Goal: Task Accomplishment & Management: Manage account settings

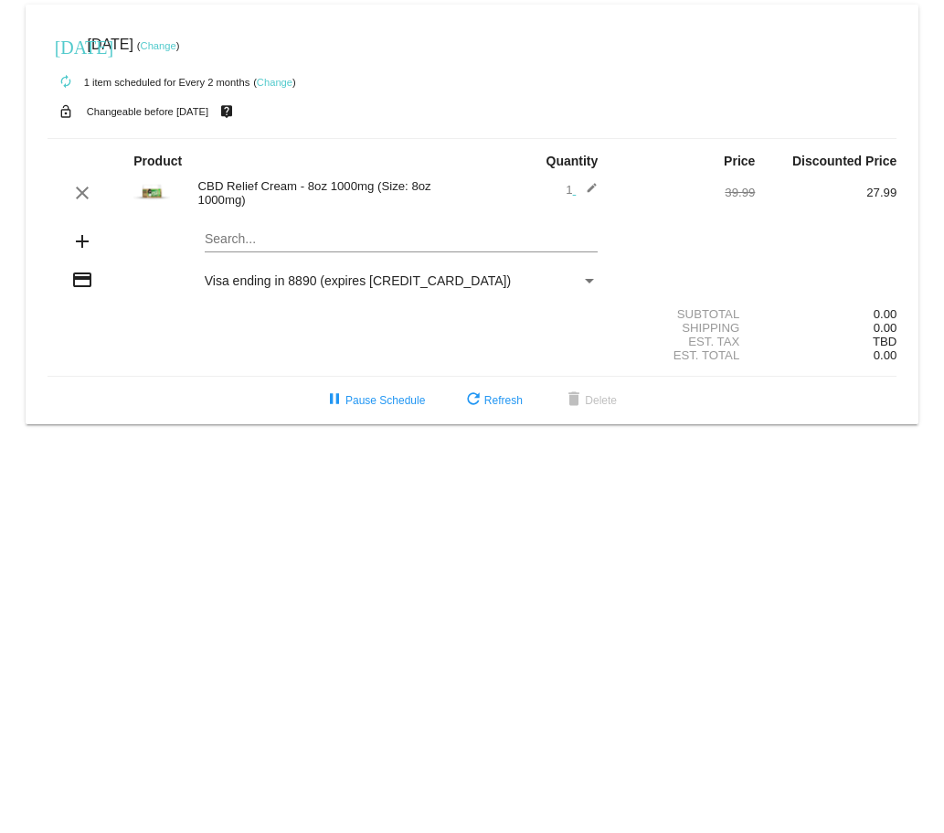
click at [176, 44] on link "Change" at bounding box center [159, 45] width 36 height 11
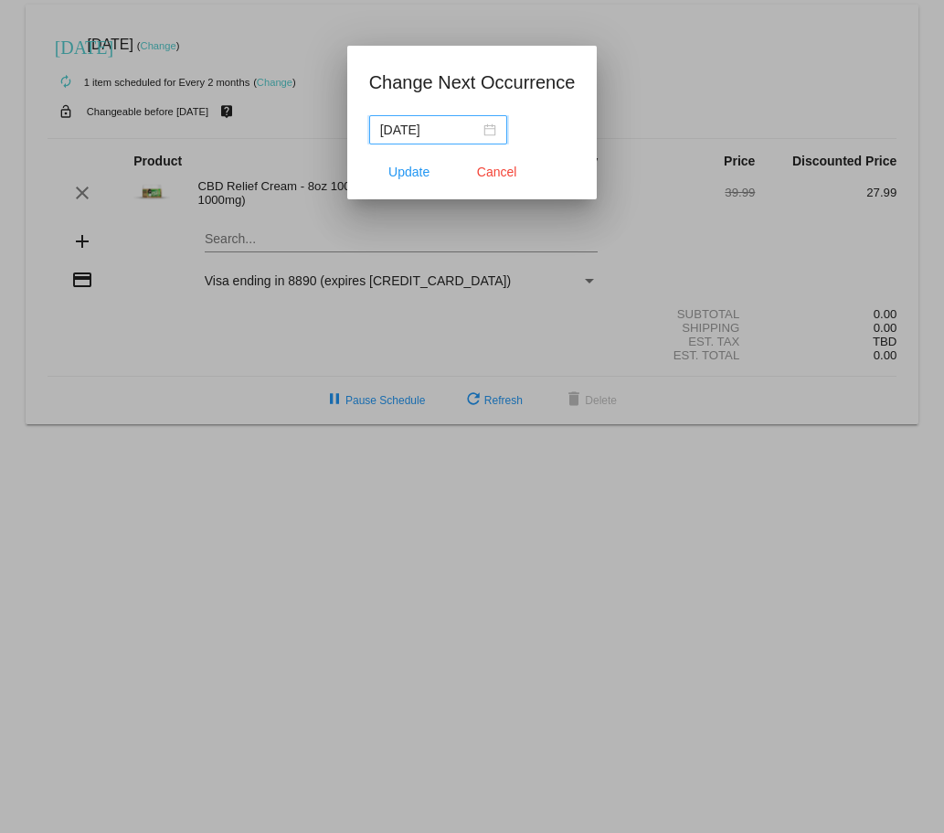
click at [496, 131] on div "[DATE]" at bounding box center [438, 130] width 116 height 20
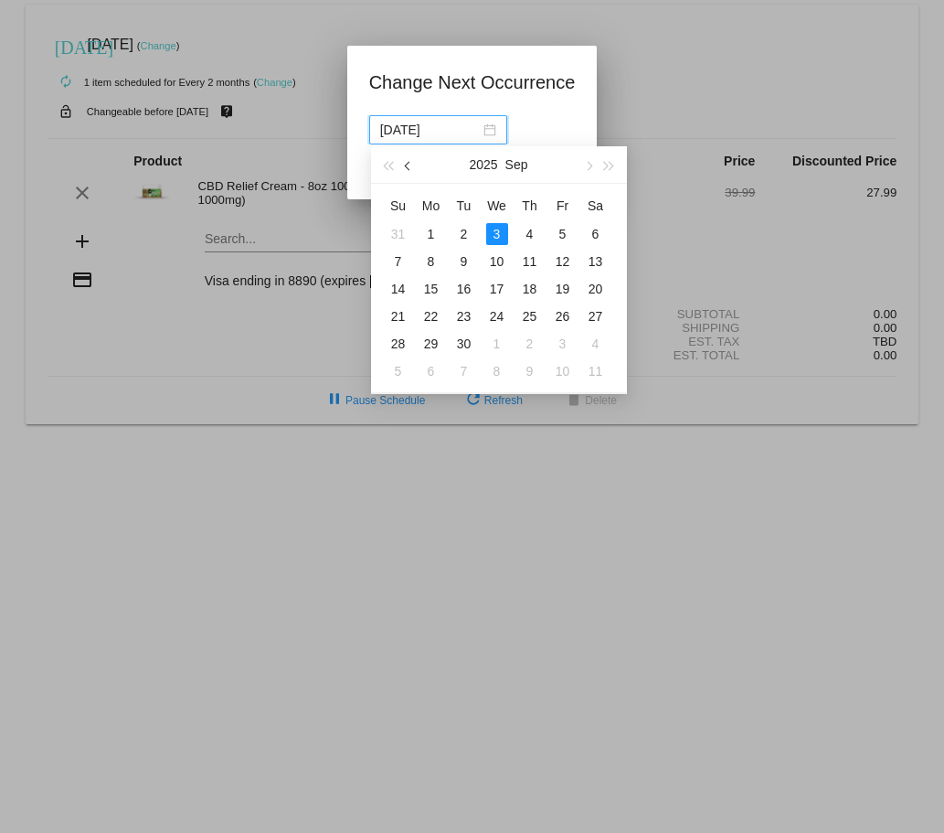
click at [406, 166] on span "button" at bounding box center [408, 166] width 9 height 9
click at [533, 320] on div "21" at bounding box center [530, 316] width 22 height 22
type input "[DATE]"
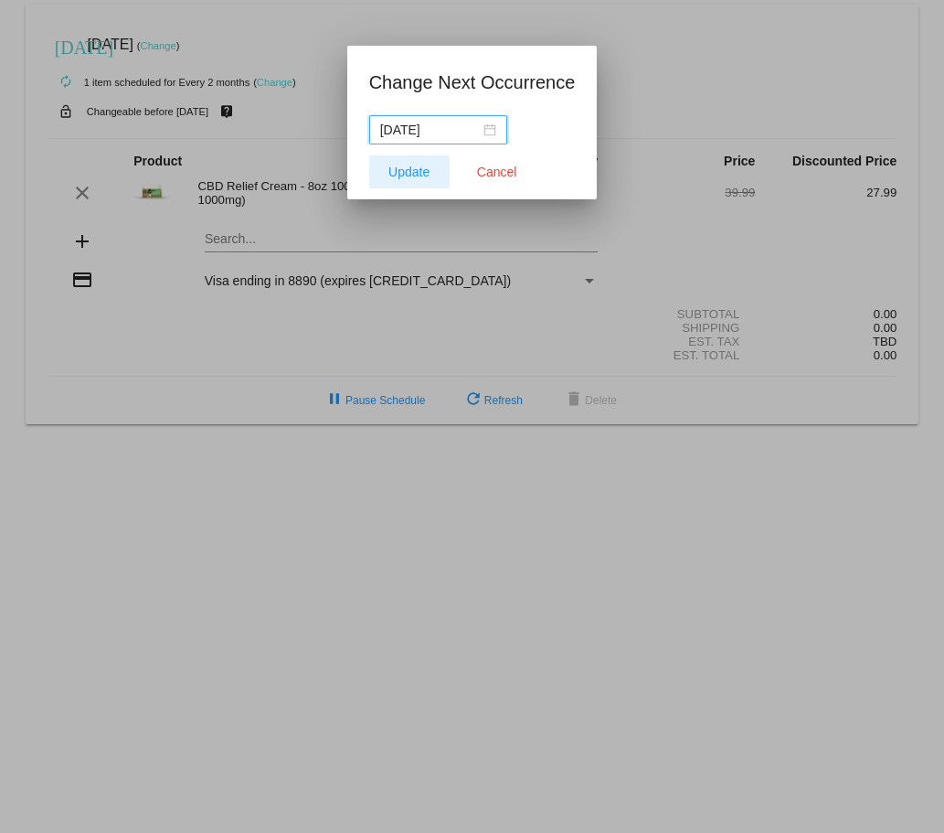
click at [412, 175] on span "Update" at bounding box center [409, 172] width 41 height 15
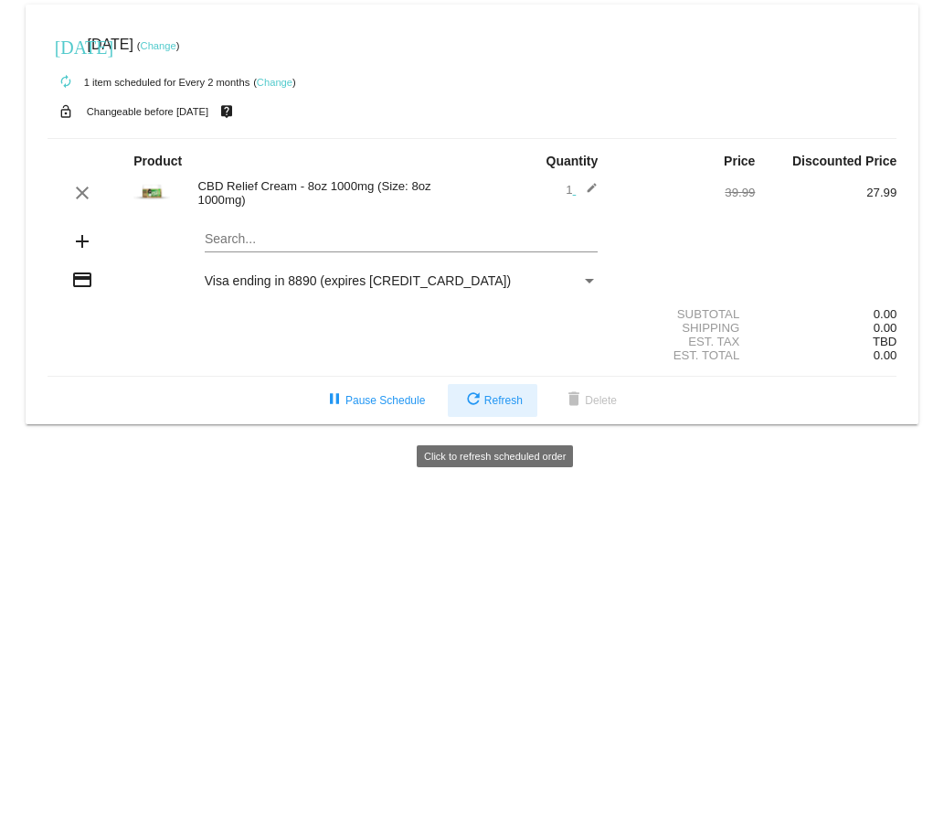
click at [485, 407] on span "refresh Refresh" at bounding box center [493, 400] width 60 height 13
click at [176, 50] on link "Change" at bounding box center [159, 45] width 36 height 11
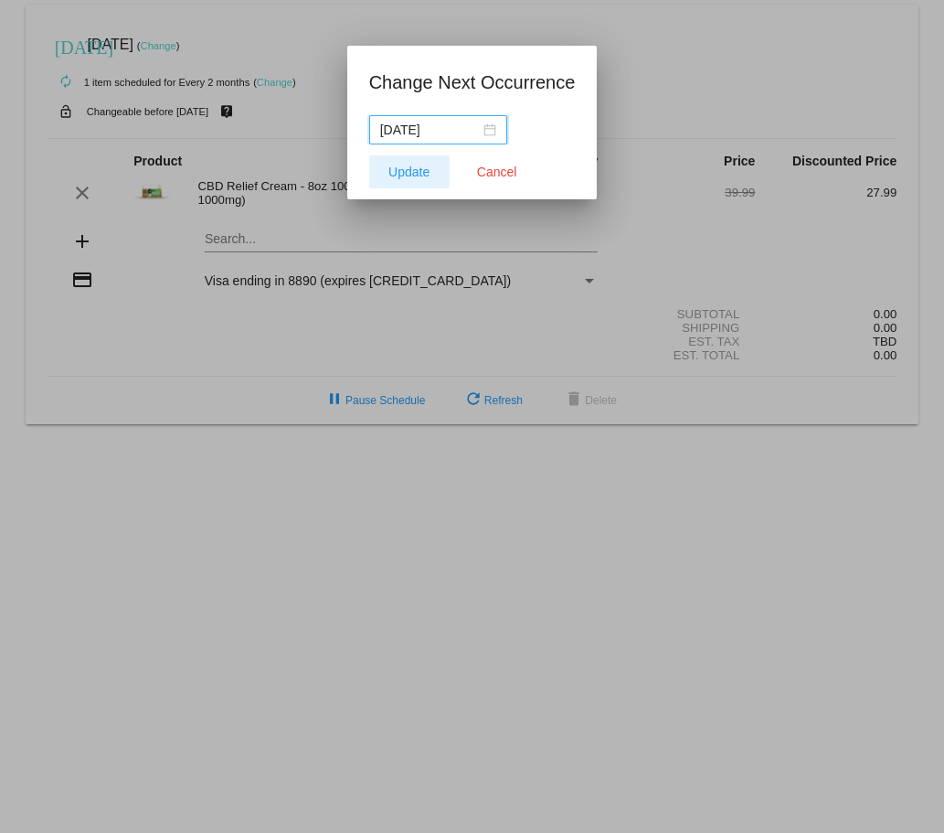
click at [418, 174] on span "Update" at bounding box center [409, 172] width 41 height 15
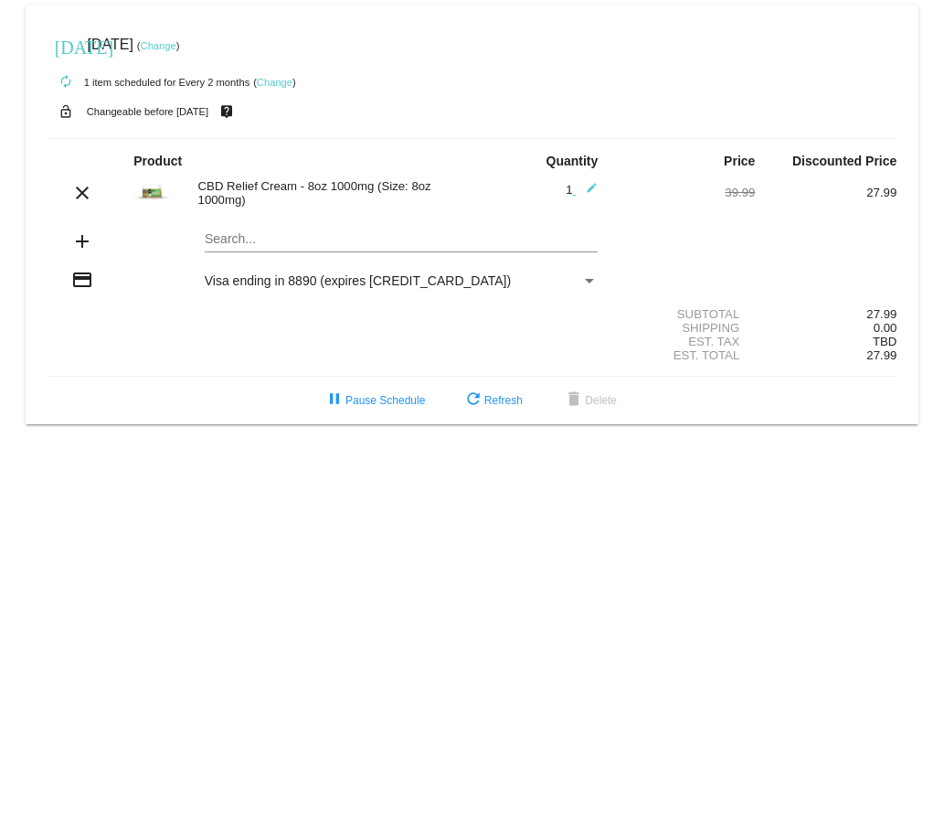
click at [176, 48] on link "Change" at bounding box center [159, 45] width 36 height 11
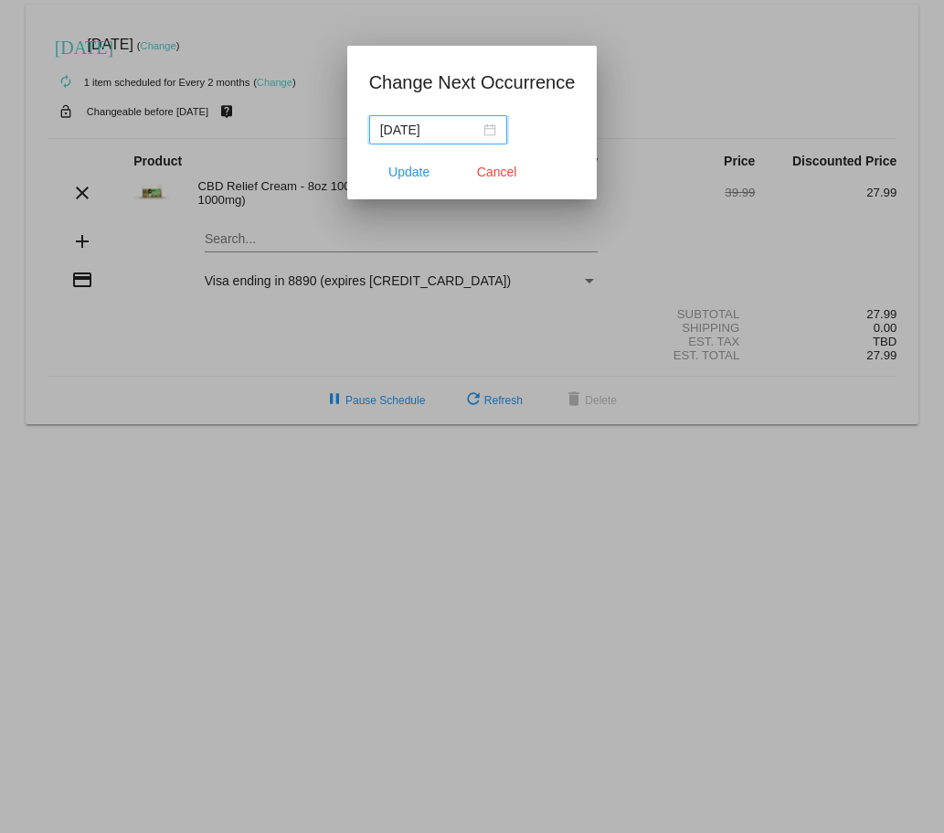
click at [496, 128] on div "[DATE]" at bounding box center [438, 130] width 116 height 20
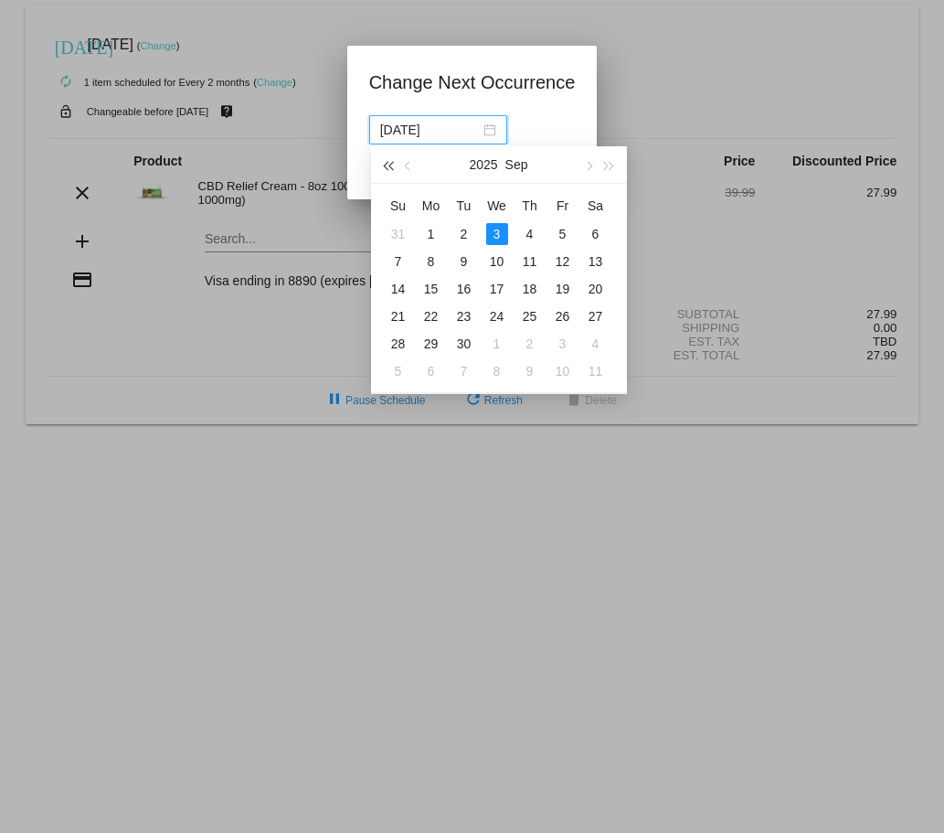
click at [391, 164] on span "button" at bounding box center [388, 166] width 9 height 9
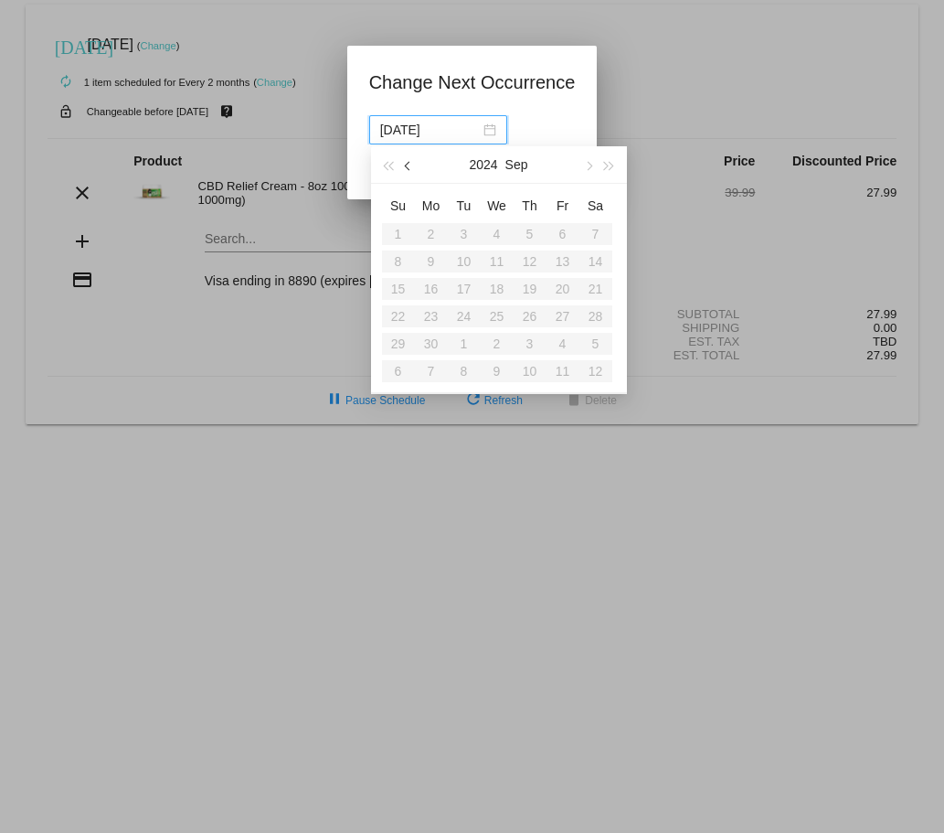
click at [409, 168] on span "button" at bounding box center [408, 166] width 9 height 9
click at [291, 341] on div at bounding box center [472, 416] width 944 height 833
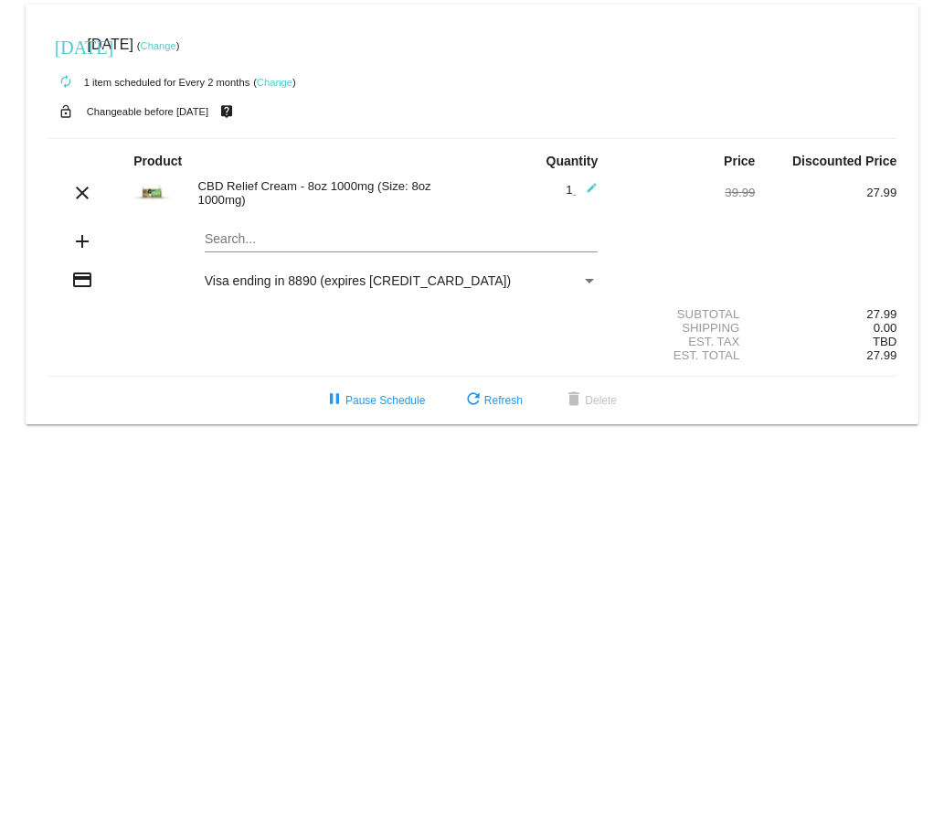
click at [176, 48] on link "Change" at bounding box center [159, 45] width 36 height 11
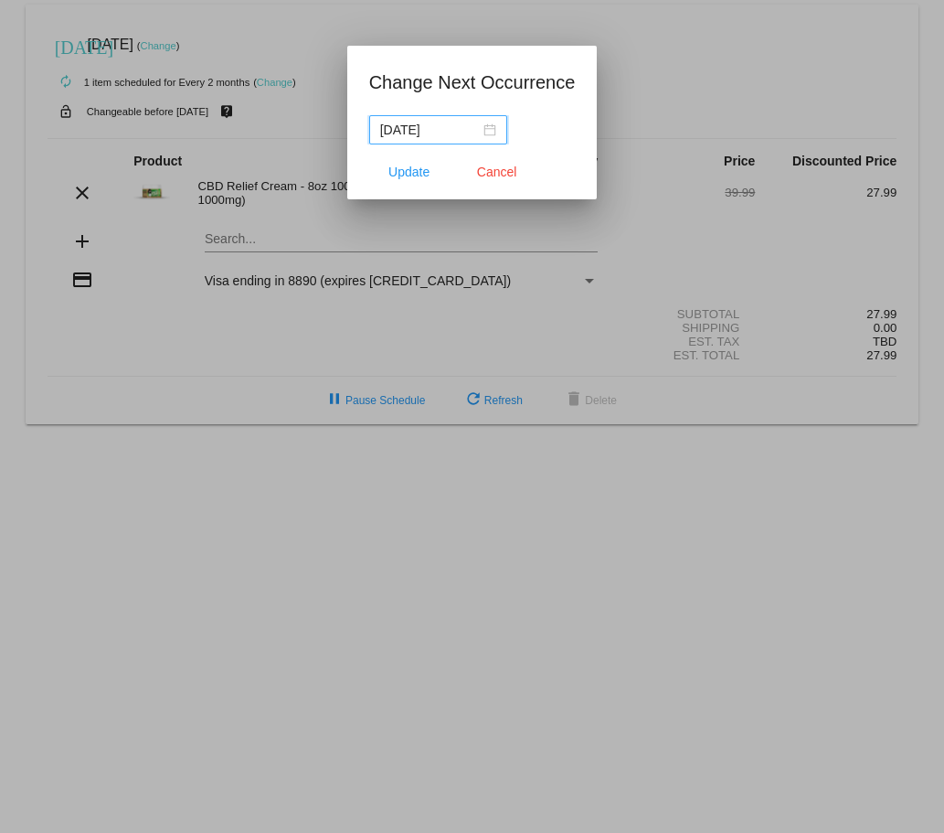
click at [496, 130] on div "[DATE]" at bounding box center [438, 130] width 116 height 20
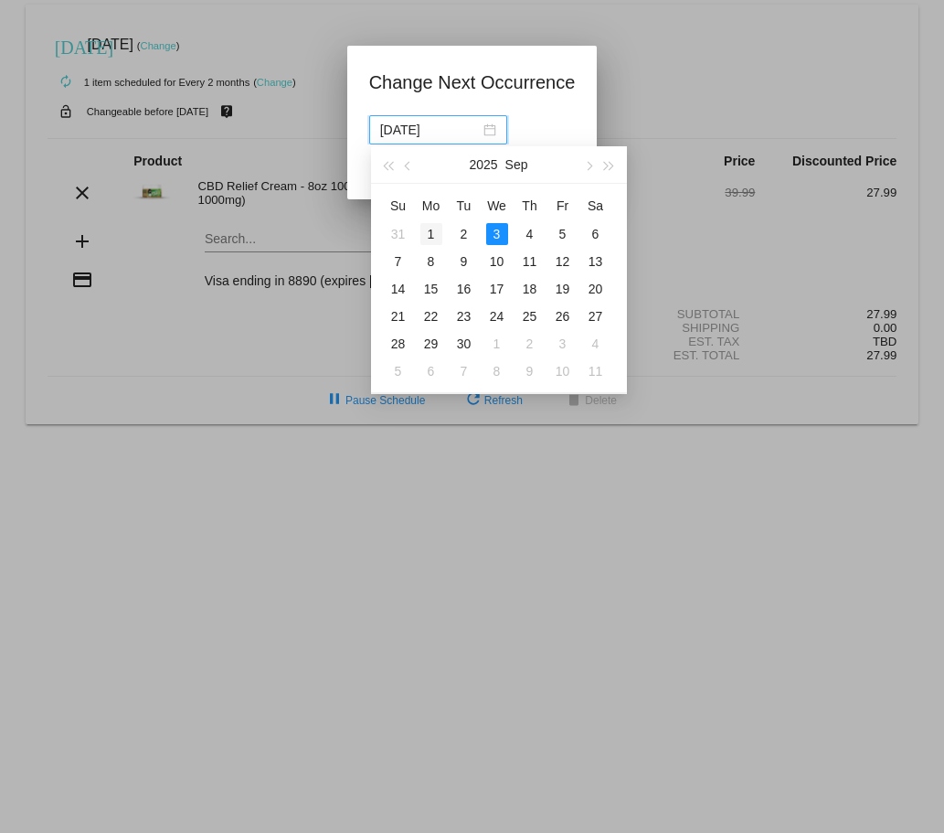
click at [434, 239] on div "1" at bounding box center [432, 234] width 22 height 22
type input "[DATE]"
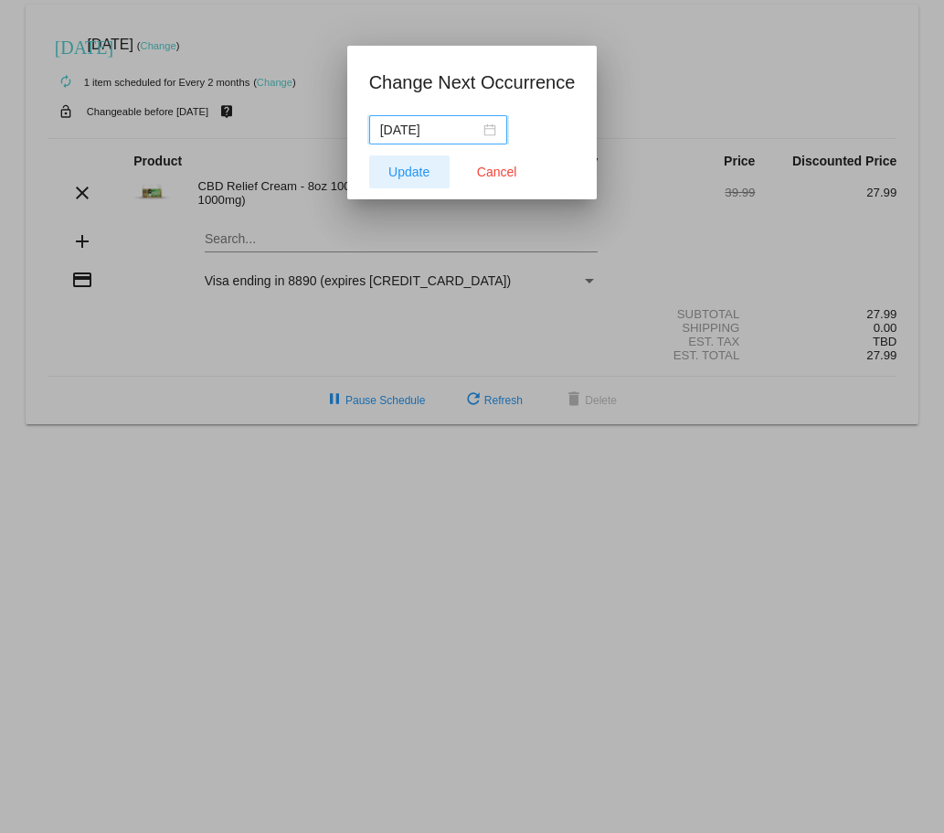
click at [406, 176] on span "Update" at bounding box center [409, 172] width 41 height 15
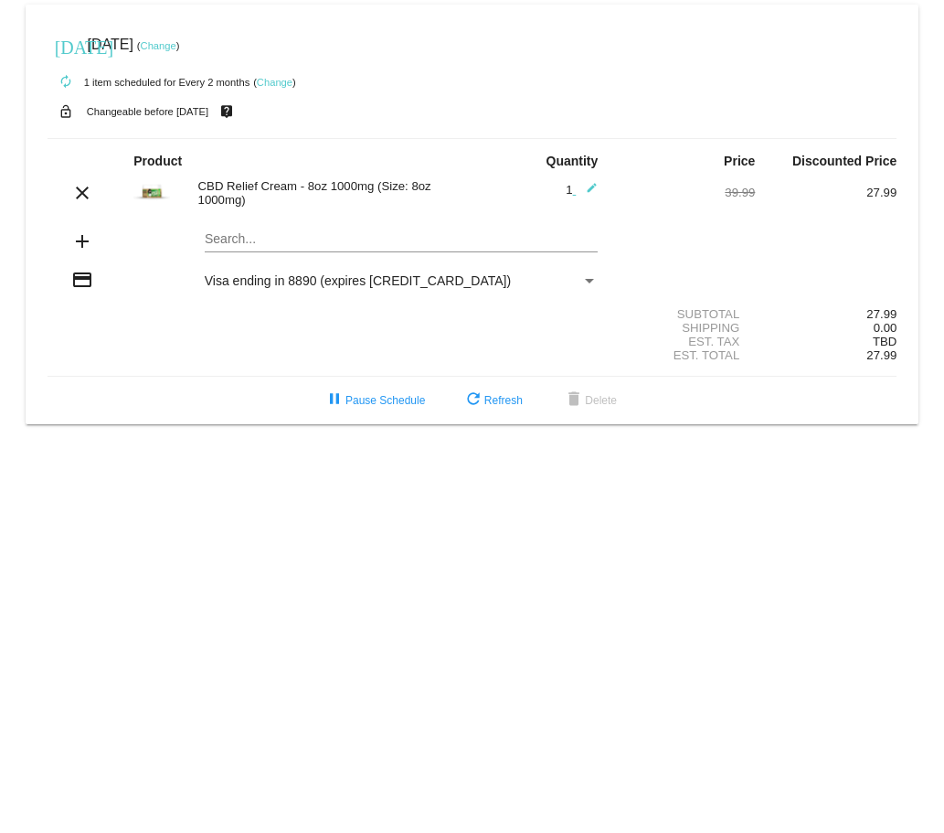
click at [176, 49] on link "Change" at bounding box center [159, 45] width 36 height 11
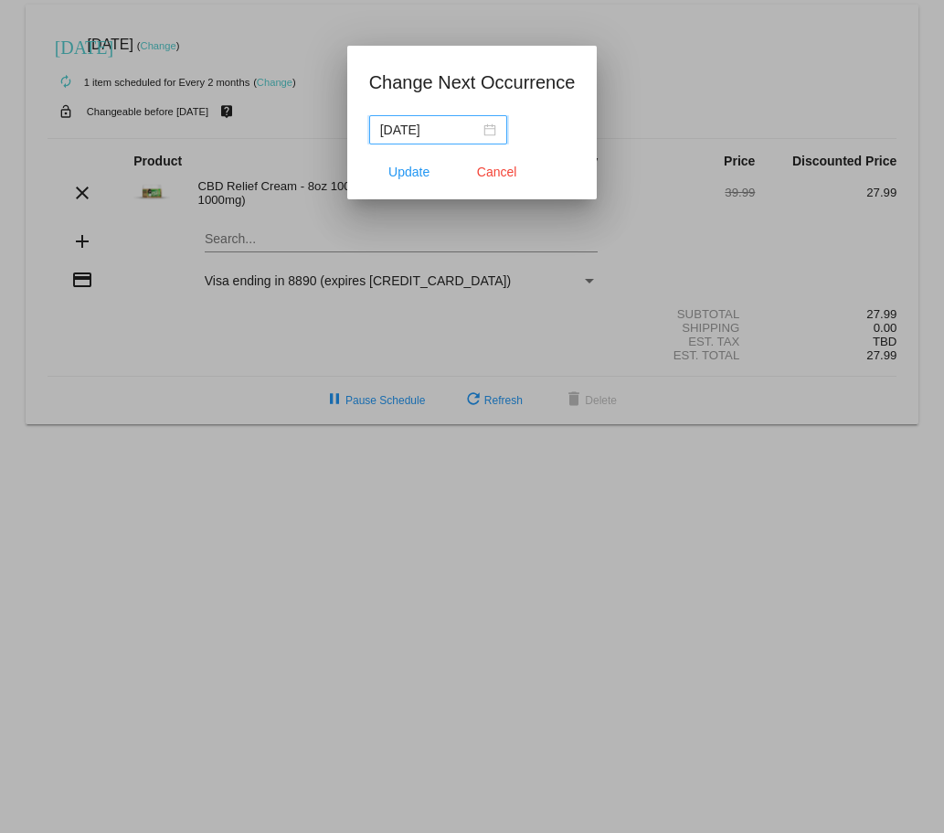
click at [496, 129] on div "[DATE]" at bounding box center [438, 130] width 116 height 20
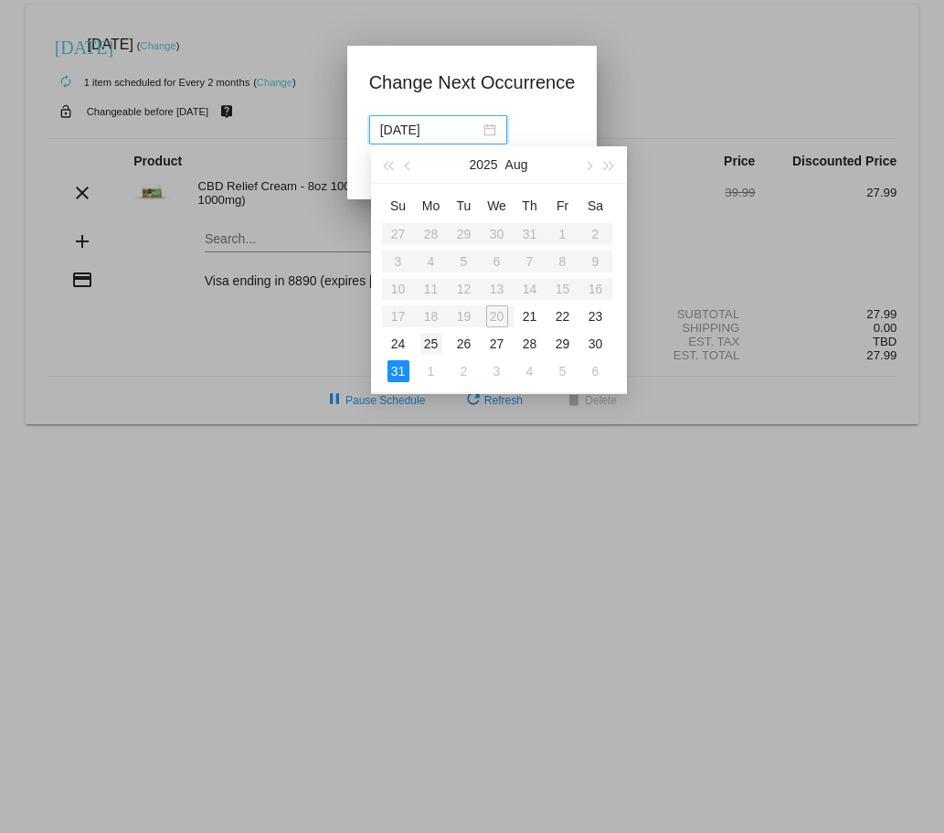
click at [434, 347] on div "25" at bounding box center [432, 344] width 22 height 22
type input "[DATE]"
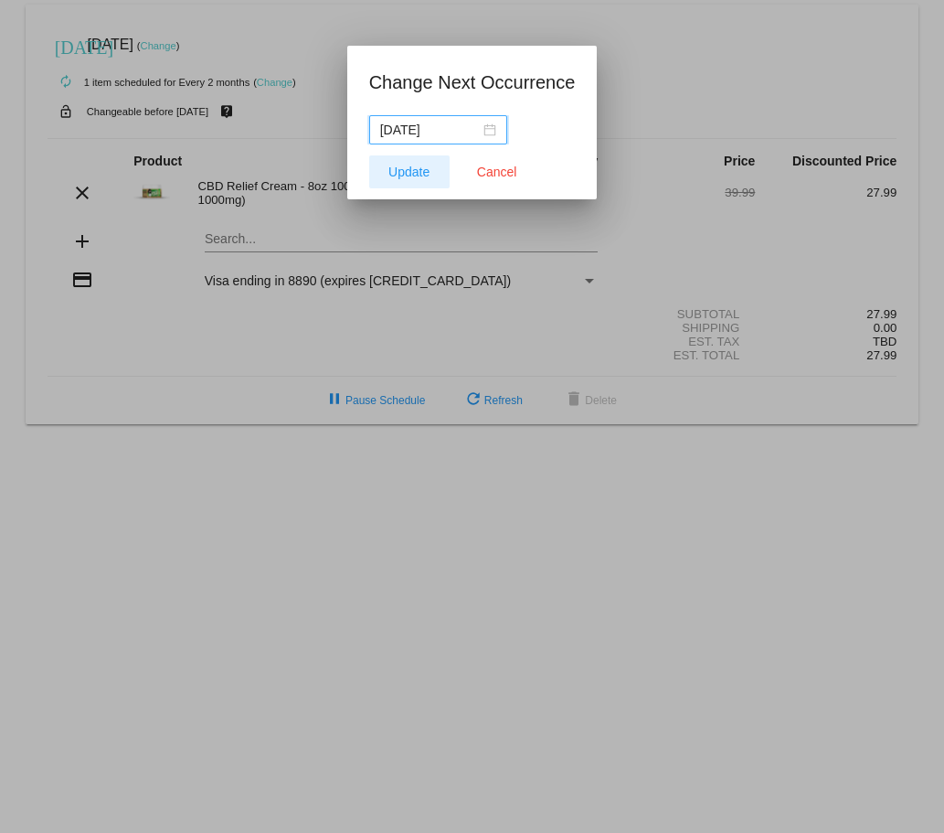
click at [413, 172] on span "Update" at bounding box center [409, 172] width 41 height 15
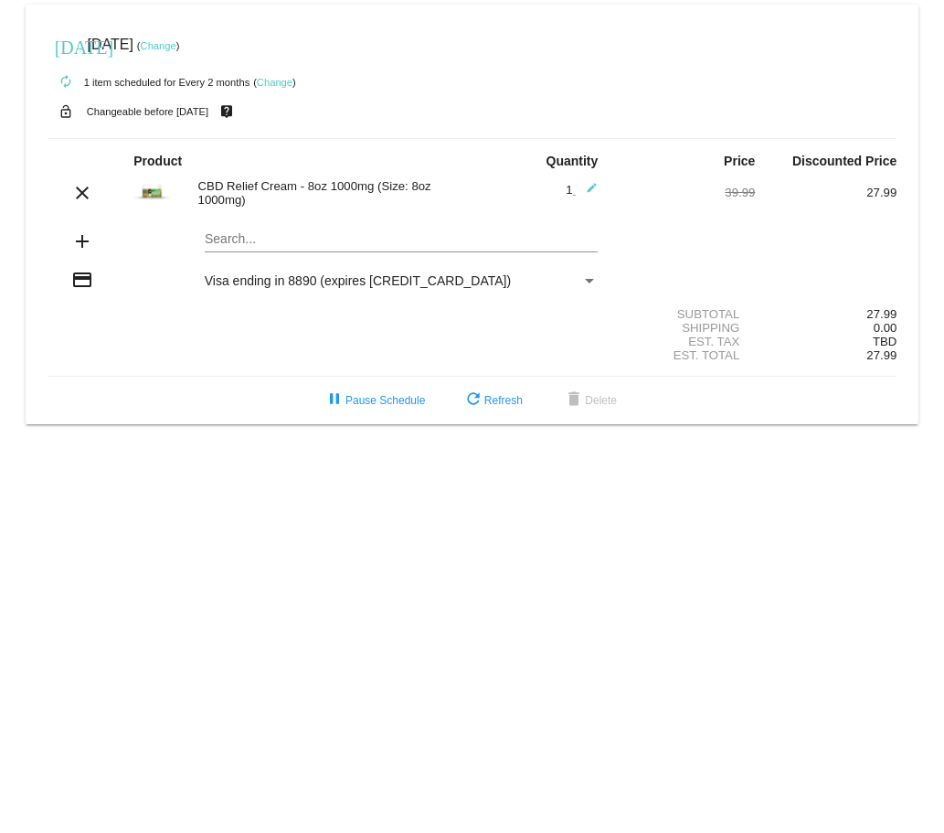
click at [176, 46] on link "Change" at bounding box center [159, 45] width 36 height 11
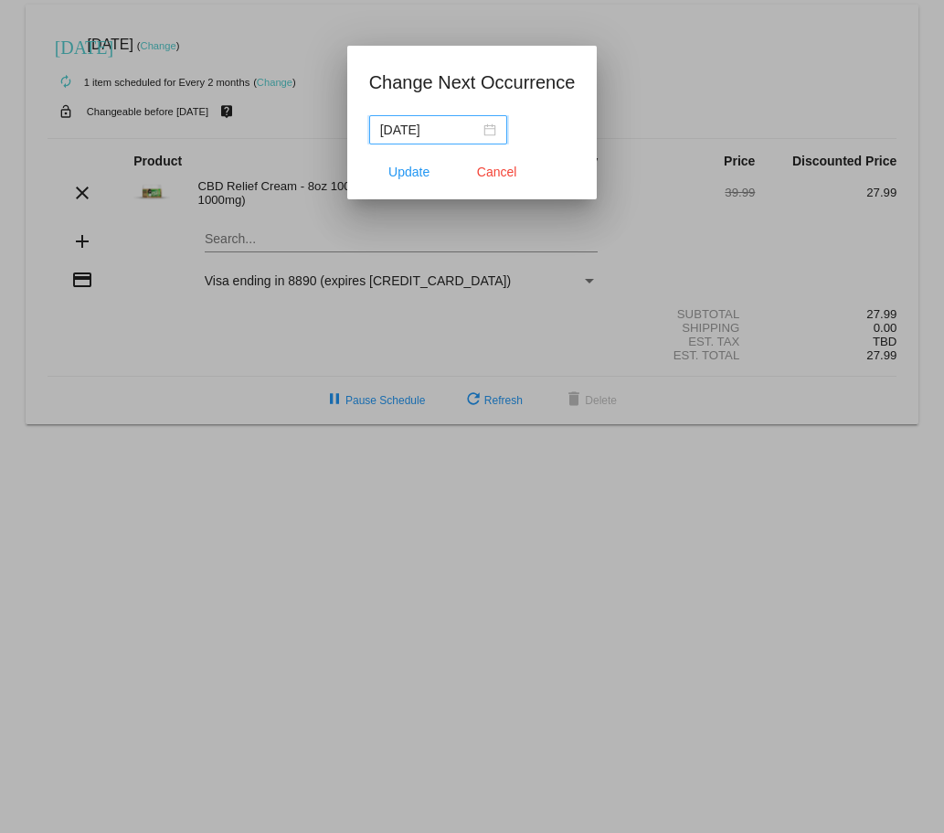
click at [496, 127] on div "[DATE]" at bounding box center [438, 130] width 116 height 20
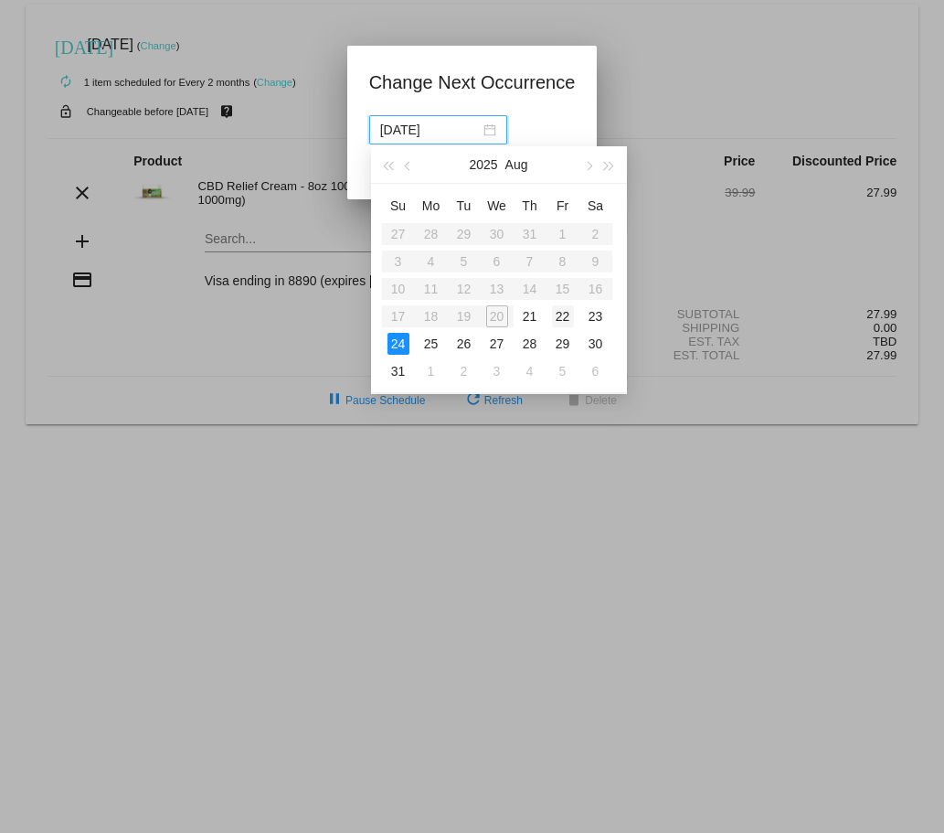
click at [569, 321] on div "22" at bounding box center [563, 316] width 22 height 22
type input "[DATE]"
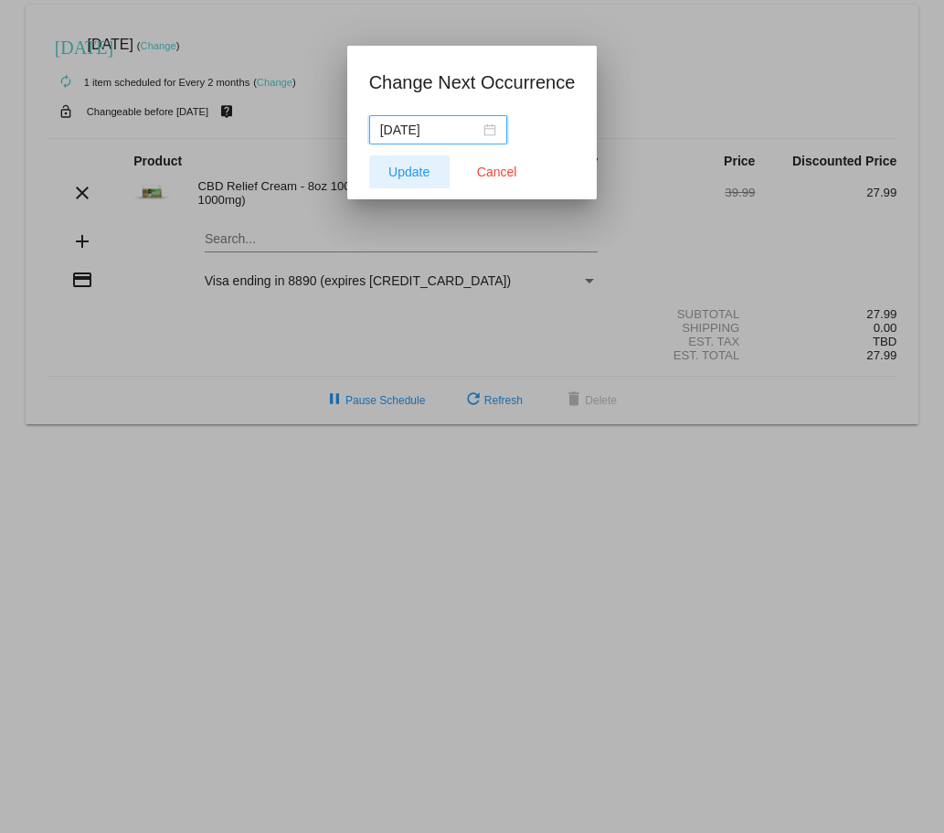
click at [424, 170] on span "Update" at bounding box center [409, 172] width 41 height 15
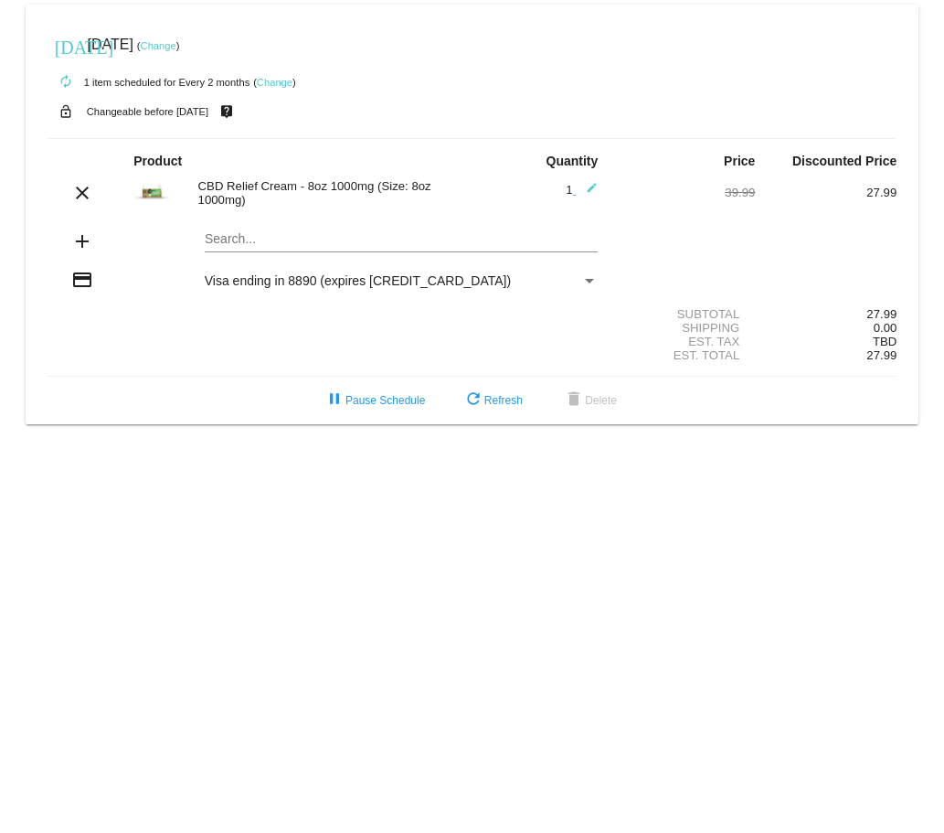
click at [278, 83] on link "Change" at bounding box center [275, 82] width 36 height 11
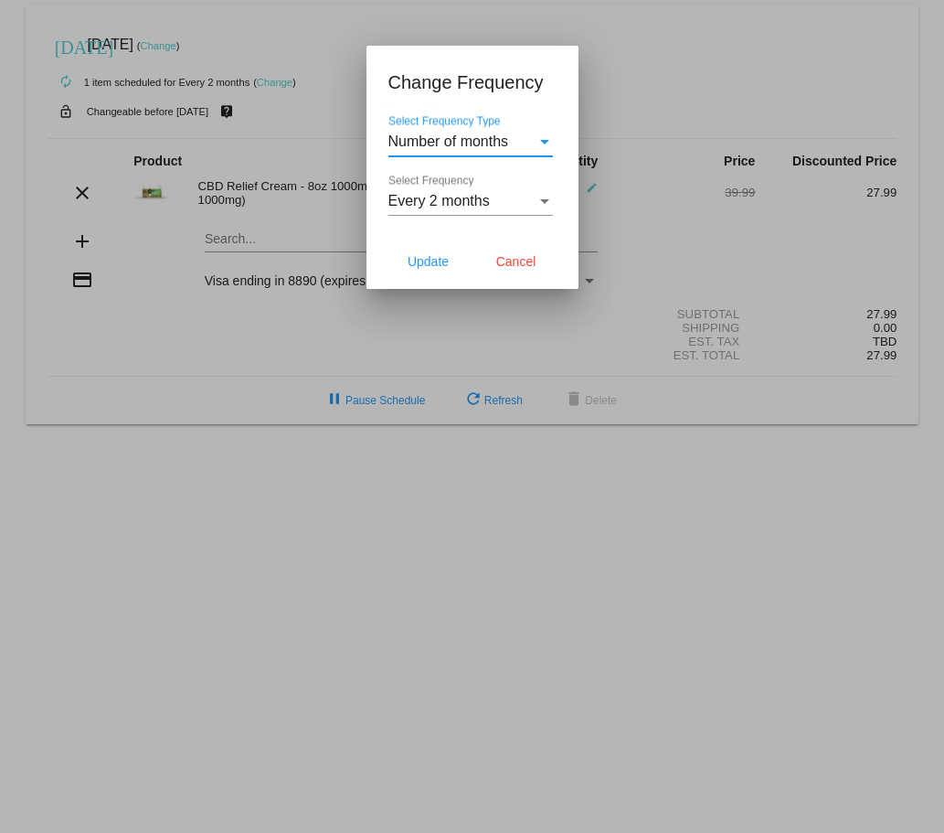
click at [547, 150] on div "Select Frequency Type" at bounding box center [545, 141] width 16 height 16
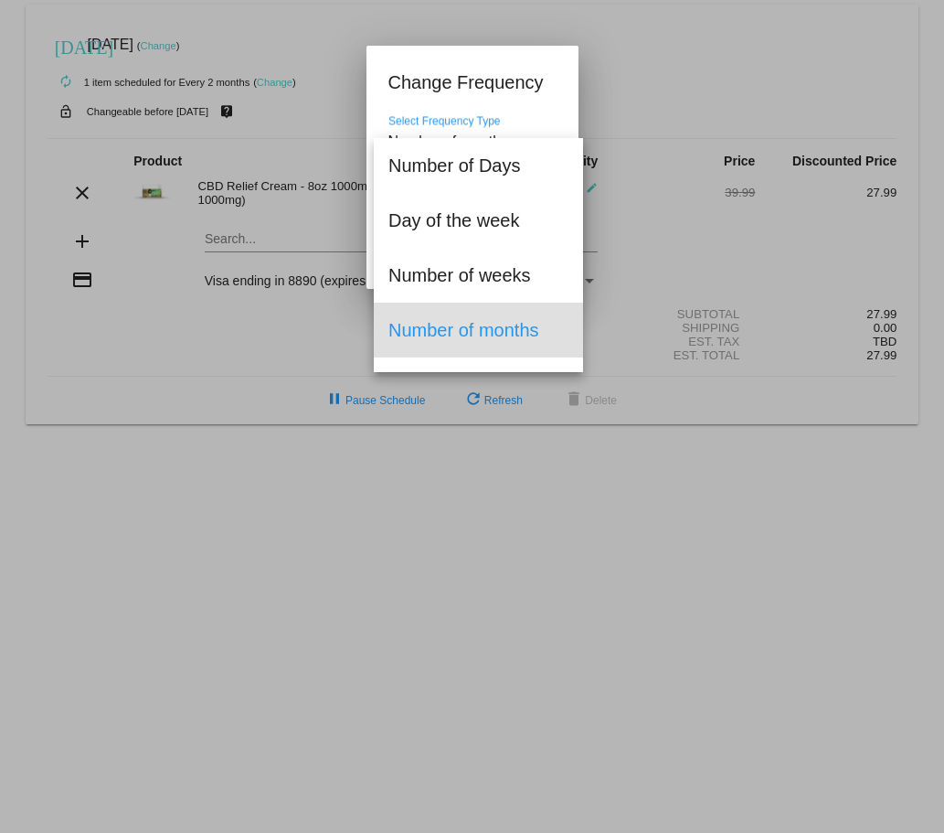
scroll to position [40, 0]
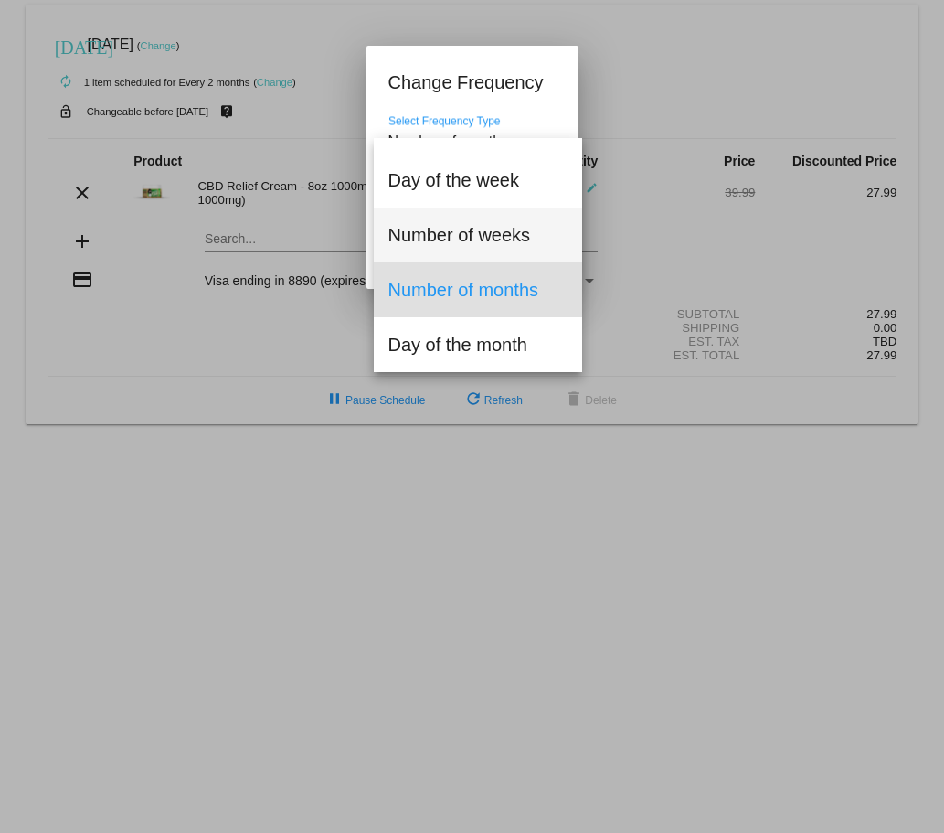
click at [515, 243] on span "Number of weeks" at bounding box center [479, 235] width 180 height 55
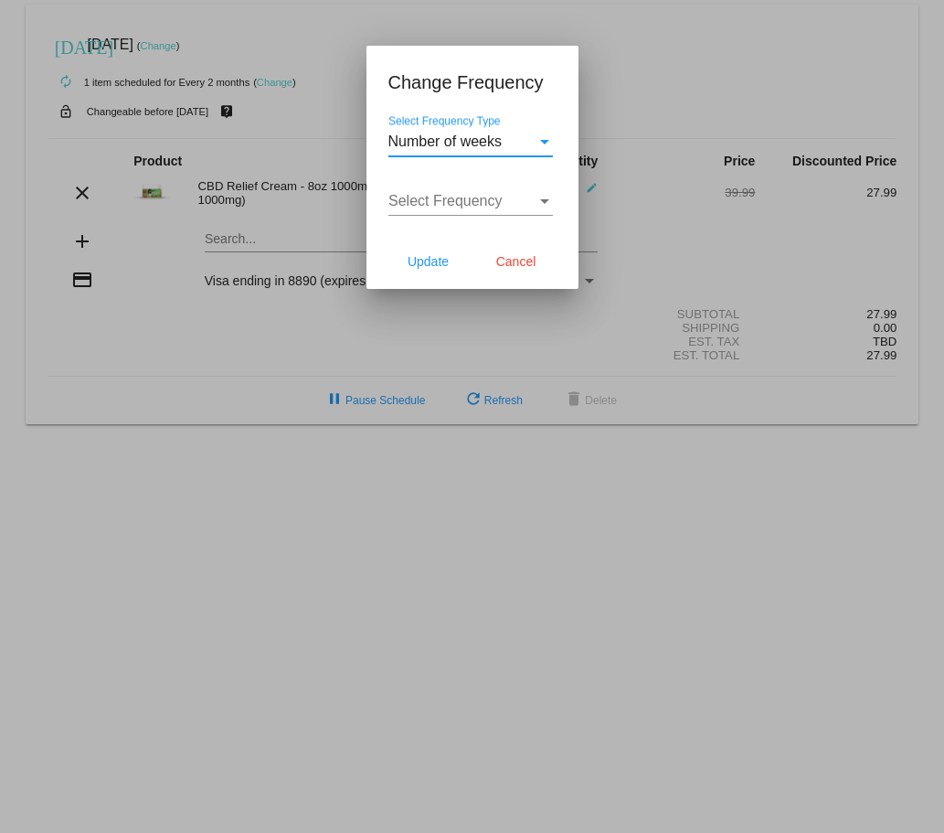
click at [549, 209] on div "Select Frequency" at bounding box center [545, 201] width 16 height 16
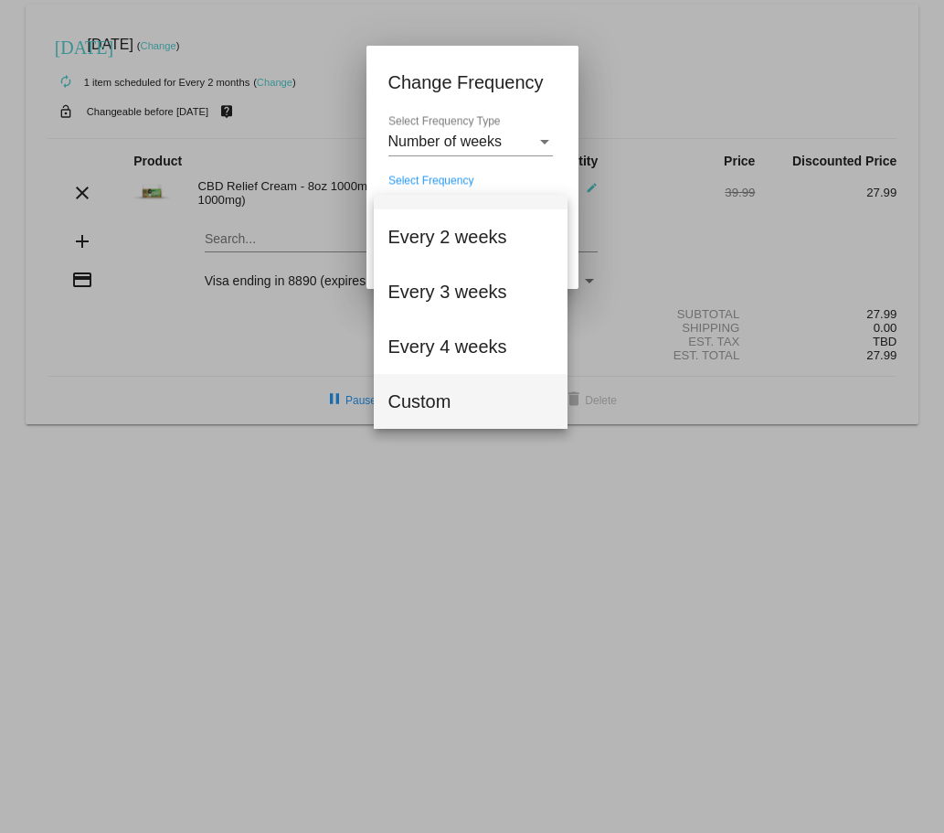
click at [438, 405] on span "Custom" at bounding box center [471, 401] width 165 height 55
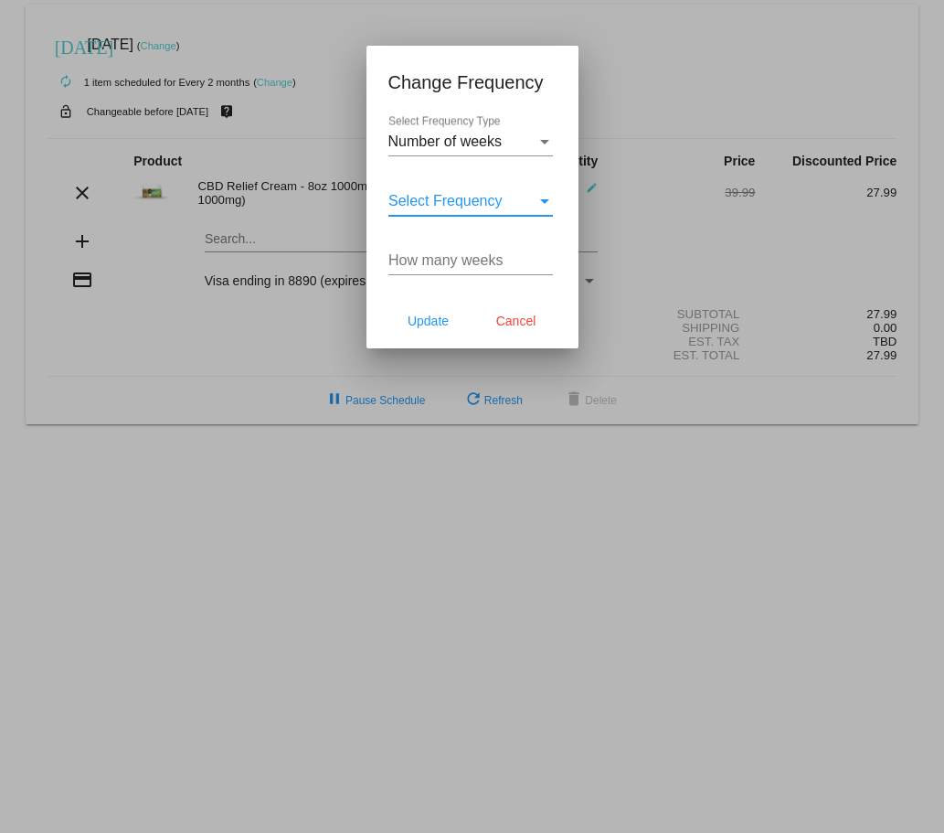
click at [544, 209] on div "Select Frequency" at bounding box center [545, 201] width 16 height 16
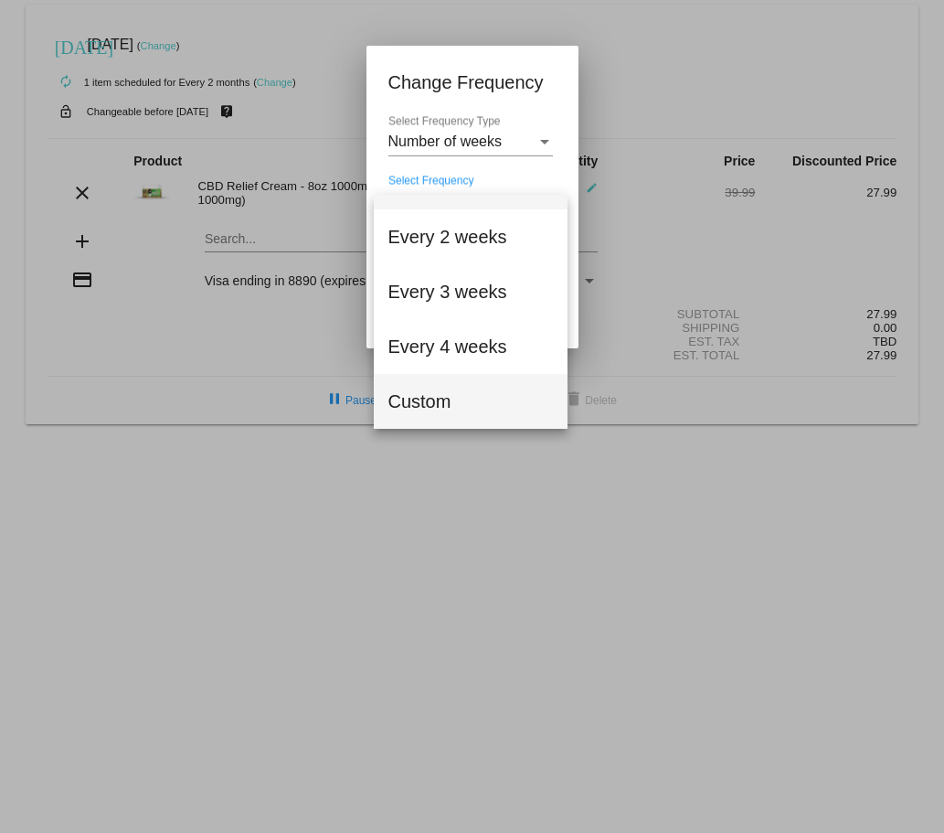
click at [442, 405] on span "Custom" at bounding box center [471, 401] width 165 height 55
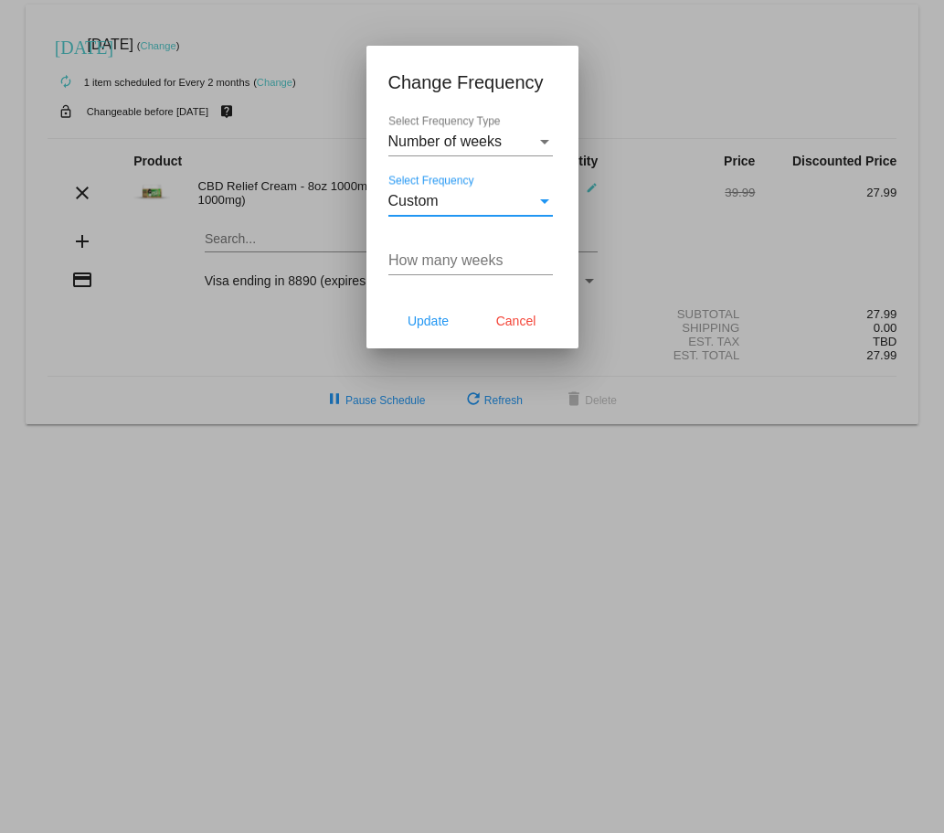
click at [475, 269] on input "How many weeks" at bounding box center [471, 260] width 165 height 16
click at [549, 269] on input "5" at bounding box center [471, 260] width 165 height 16
type input "6"
click at [549, 269] on input "6" at bounding box center [471, 260] width 165 height 16
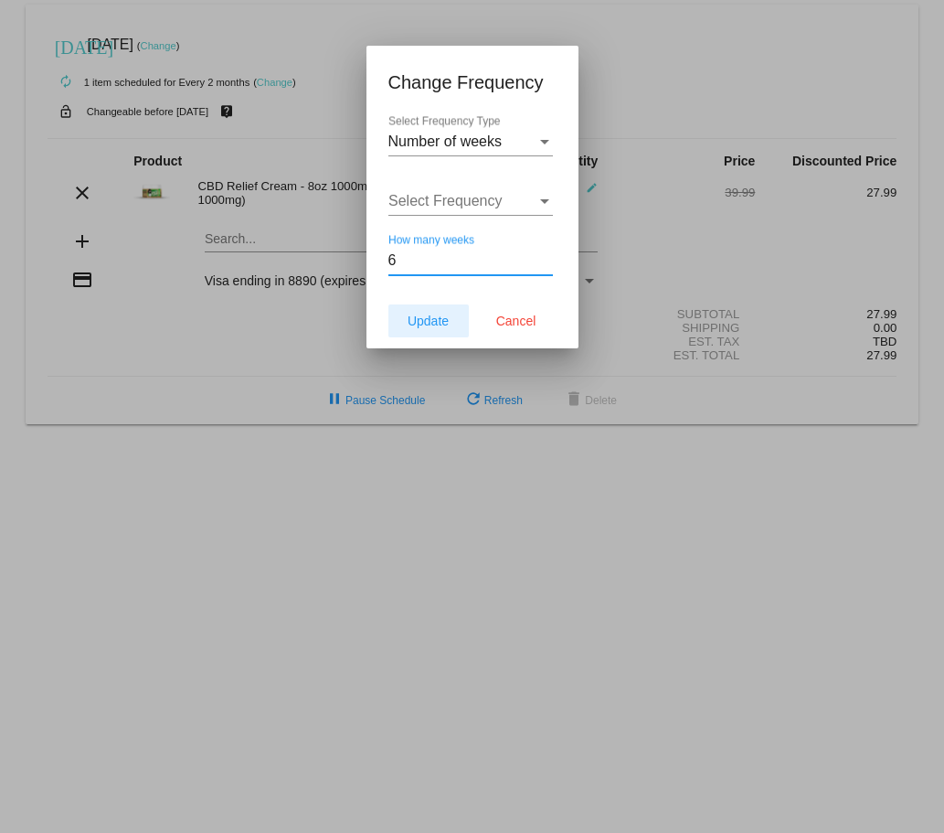
click at [434, 328] on span "Update" at bounding box center [428, 321] width 41 height 15
